Goal: Information Seeking & Learning: Learn about a topic

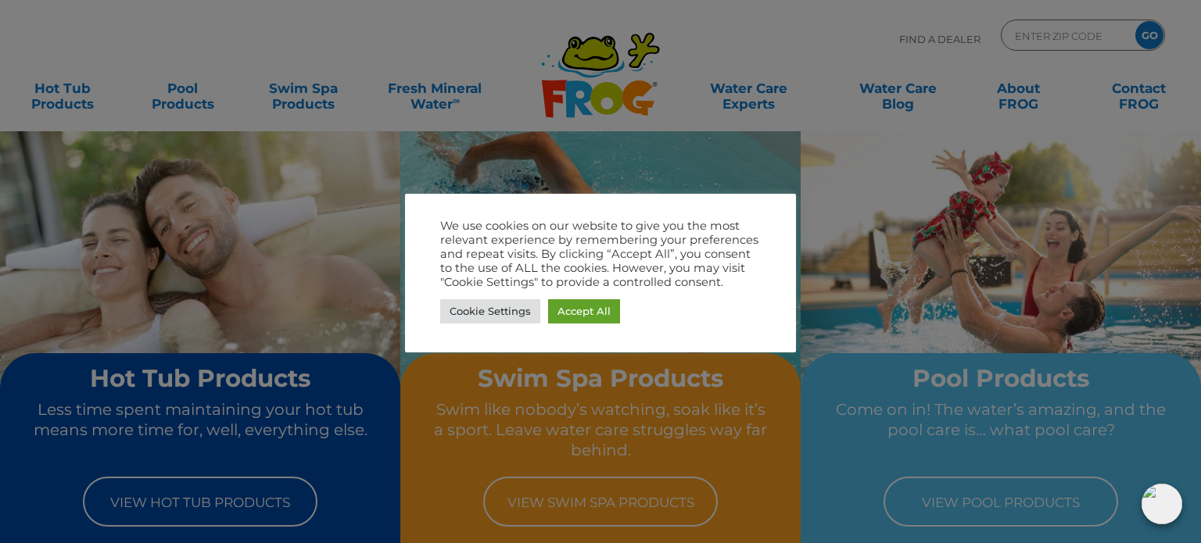
click at [1004, 232] on div at bounding box center [600, 271] width 1201 height 543
click at [57, 109] on div at bounding box center [600, 271] width 1201 height 543
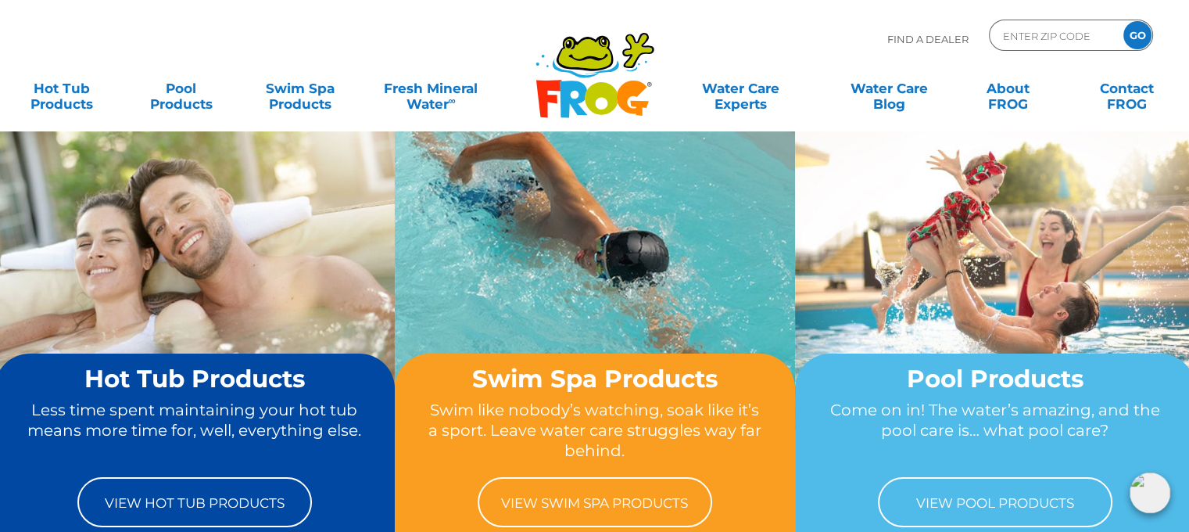
scroll to position [78, 0]
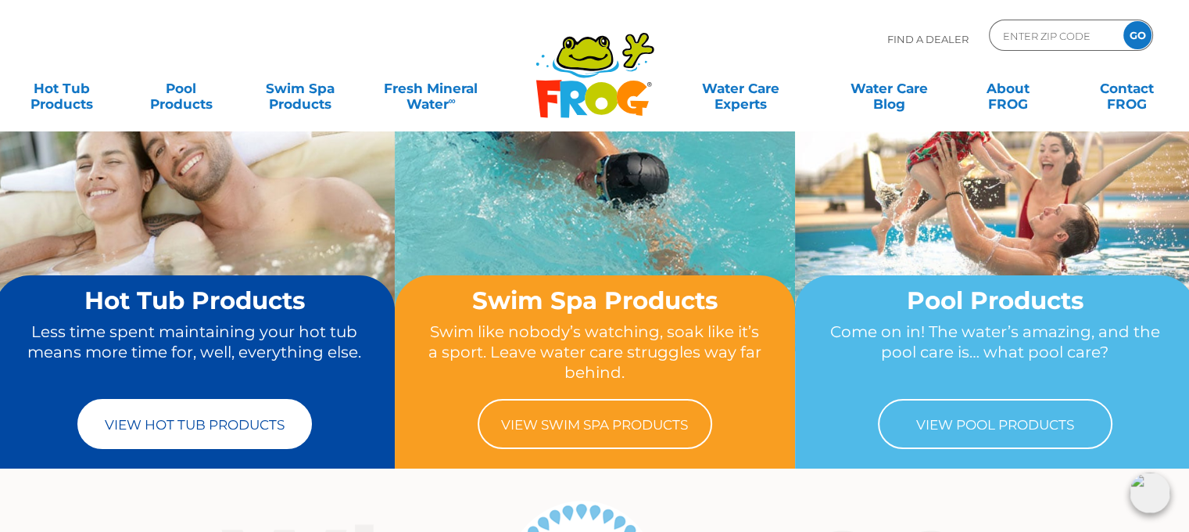
click at [180, 417] on link "View Hot Tub Products" at bounding box center [194, 424] width 235 height 50
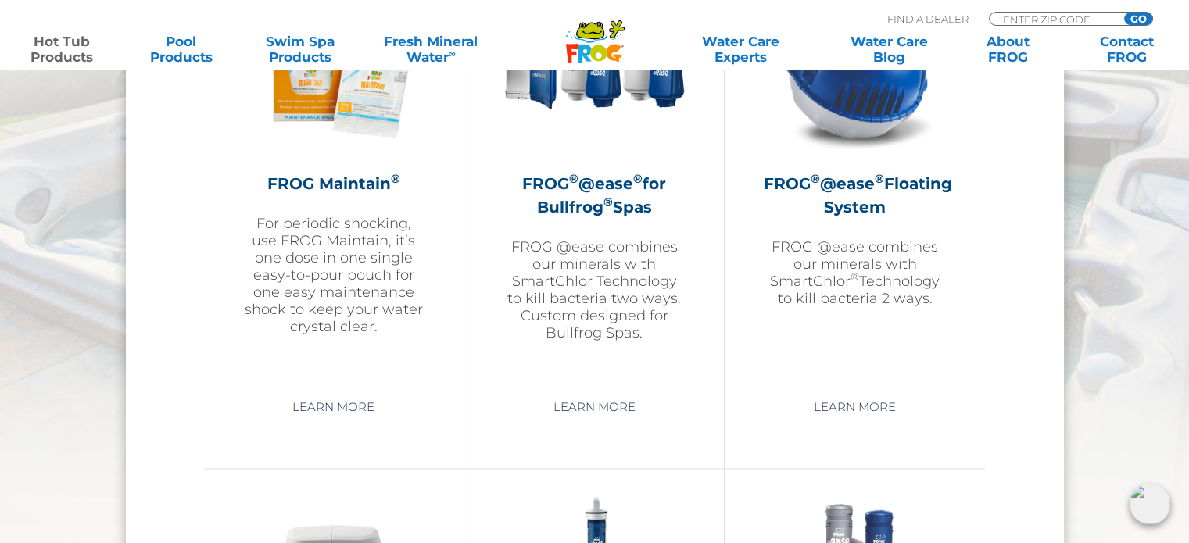
scroll to position [1876, 0]
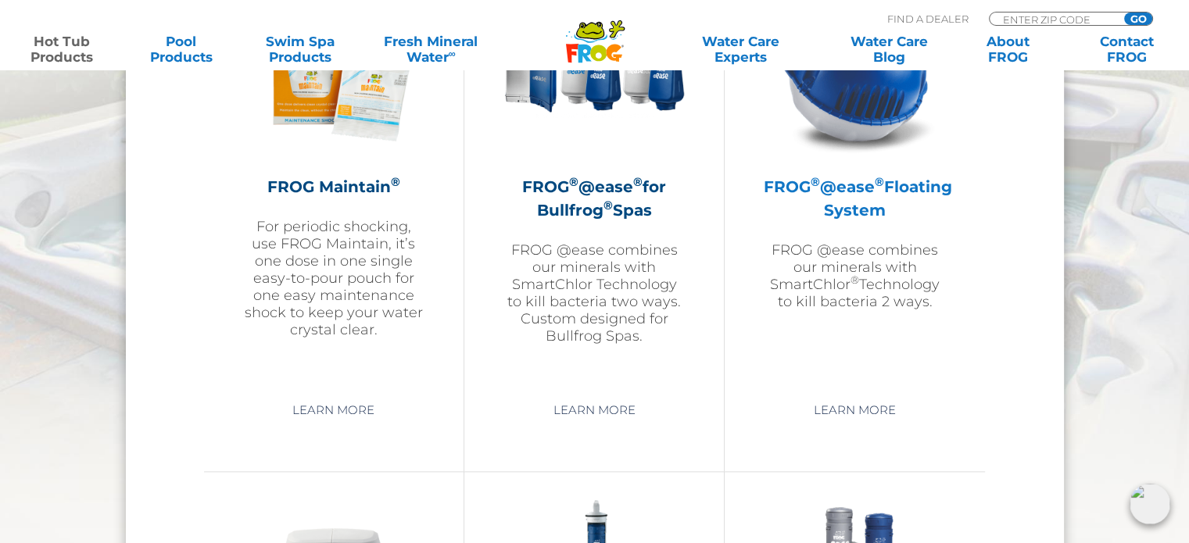
click at [820, 254] on p "FROG @ease combines our minerals with SmartChlor ® Technology to kill bacteria …" at bounding box center [855, 276] width 182 height 69
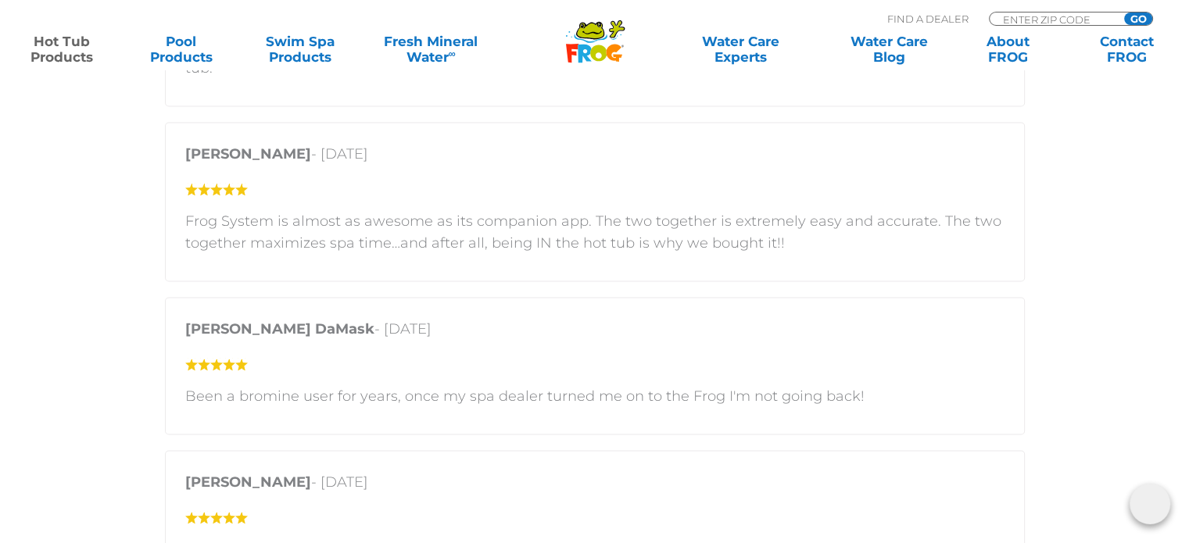
scroll to position [2892, 0]
